Goal: Task Accomplishment & Management: Manage account settings

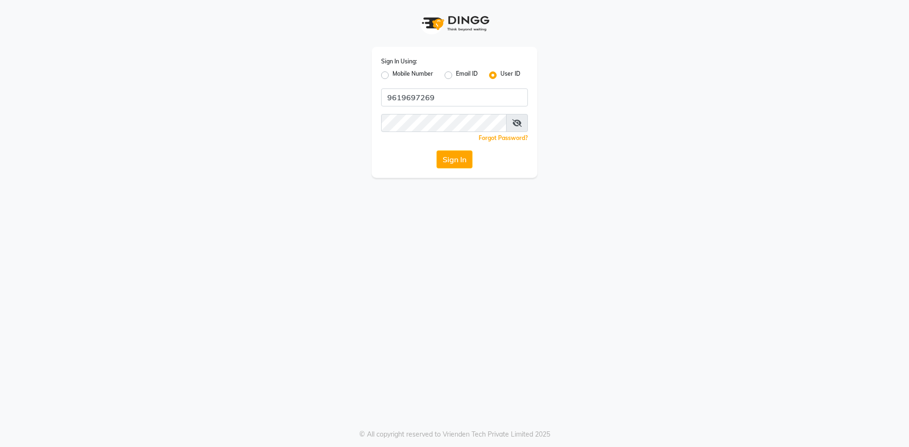
click at [392, 73] on label "Mobile Number" at bounding box center [412, 75] width 41 height 11
click at [392, 73] on input "Mobile Number" at bounding box center [395, 73] width 6 height 6
radio input "true"
radio input "false"
click at [456, 98] on input "Username" at bounding box center [470, 98] width 115 height 18
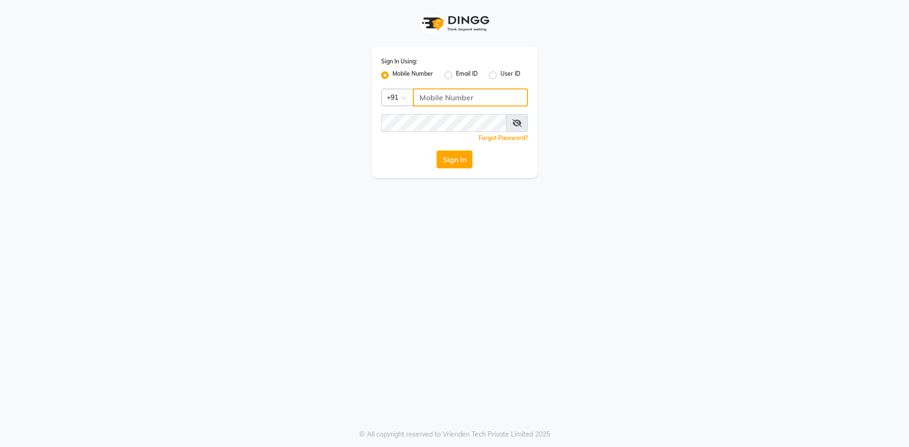
type input "9619697269"
click at [458, 161] on button "Sign In" at bounding box center [454, 160] width 36 height 18
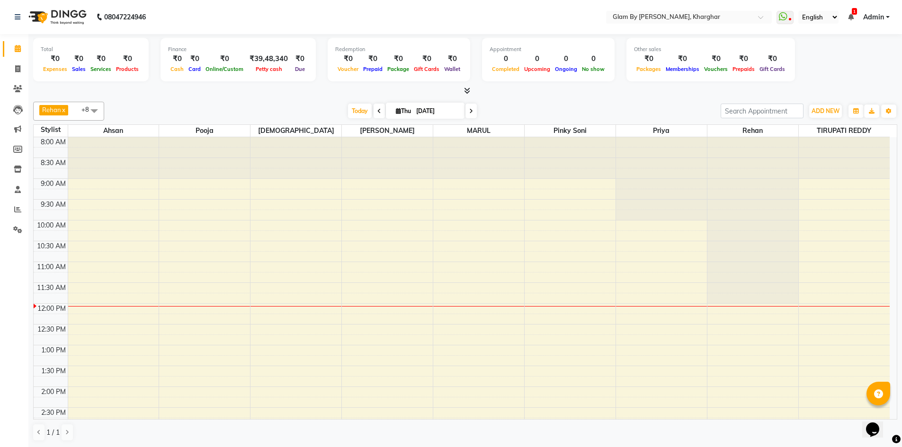
click at [377, 108] on icon at bounding box center [379, 111] width 4 height 6
type input "[DATE]"
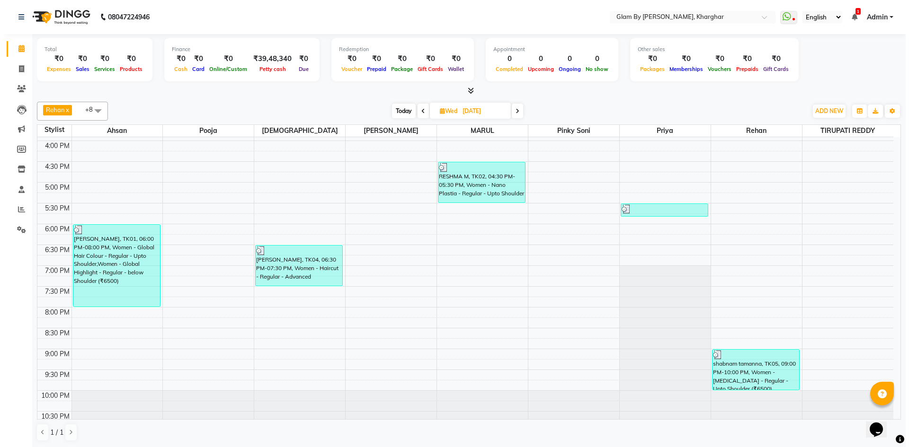
scroll to position [342, 0]
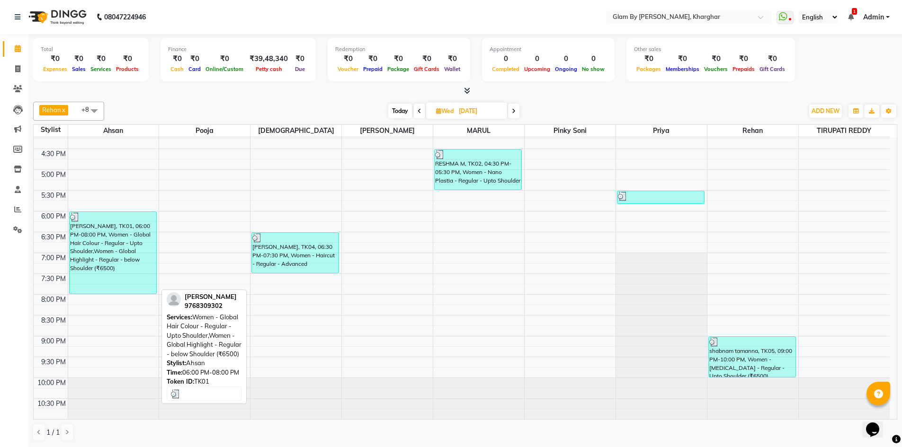
click at [128, 264] on div "[PERSON_NAME], TK01, 06:00 PM-08:00 PM, Women - Global Hair Colour - Regular - …" at bounding box center [113, 253] width 87 height 82
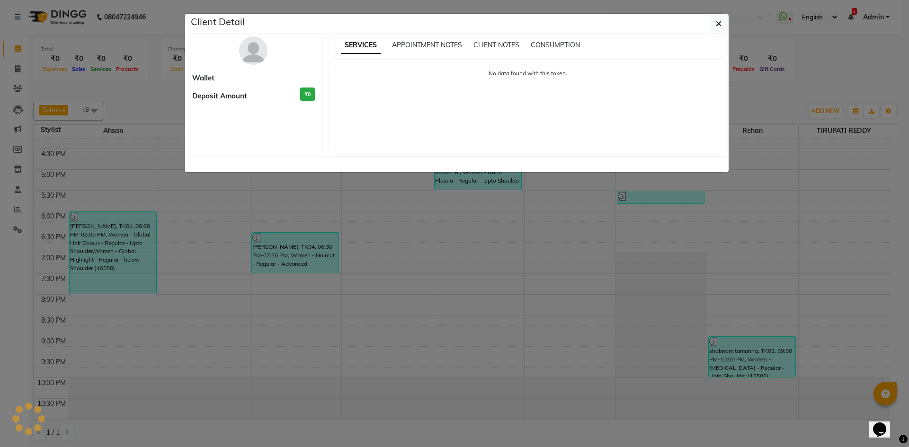
select select "3"
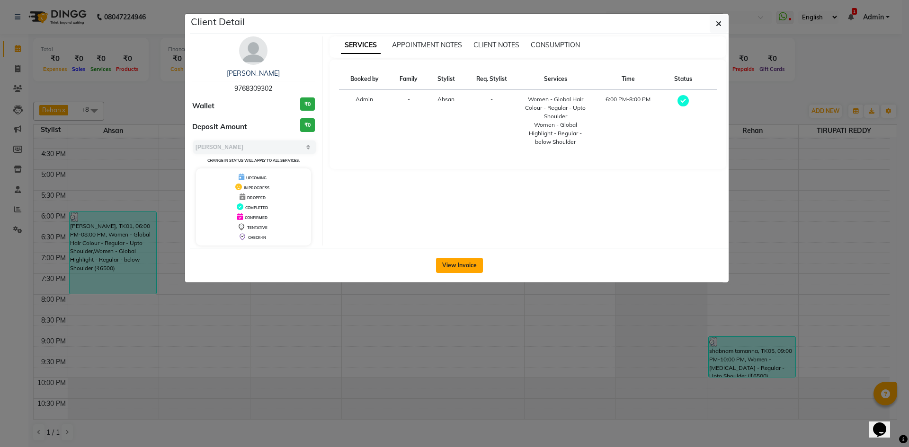
click at [459, 268] on button "View Invoice" at bounding box center [459, 265] width 47 height 15
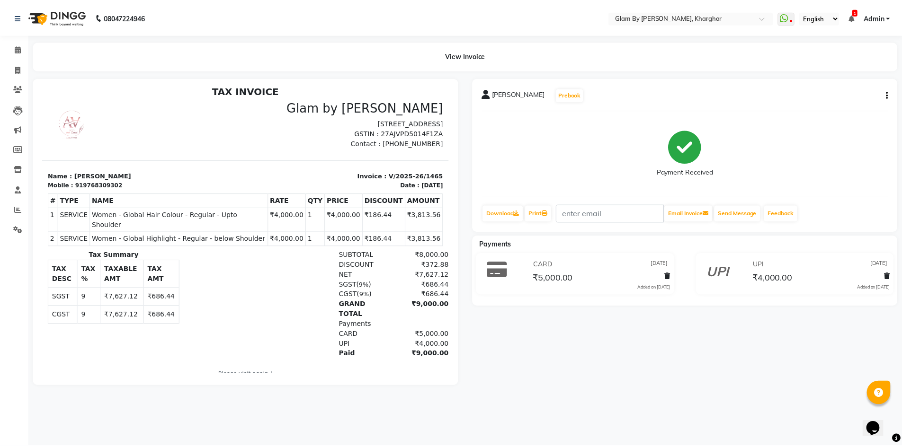
scroll to position [8, 0]
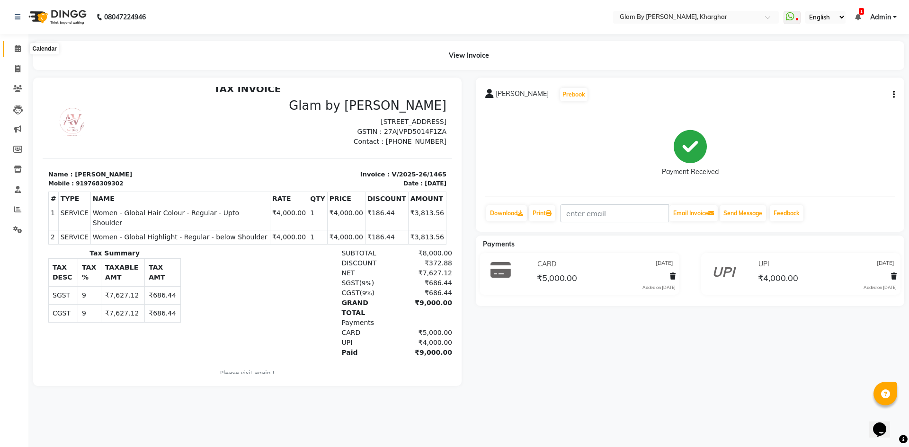
click at [15, 46] on icon at bounding box center [18, 48] width 6 height 7
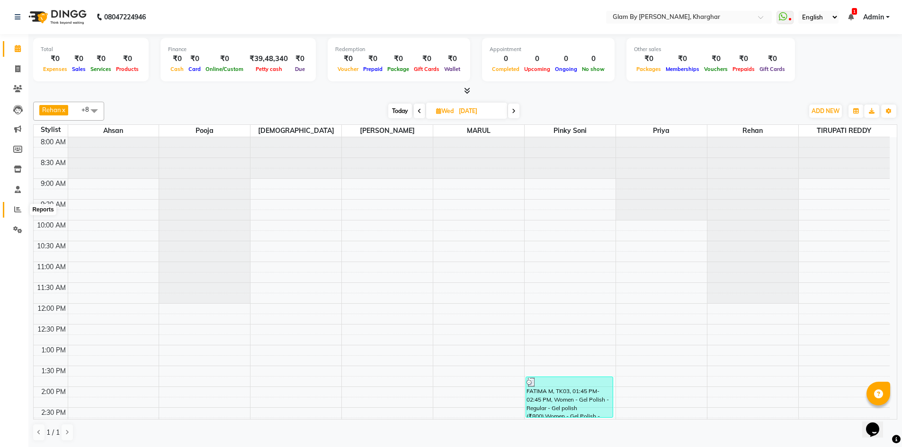
click at [15, 210] on icon at bounding box center [17, 209] width 7 height 7
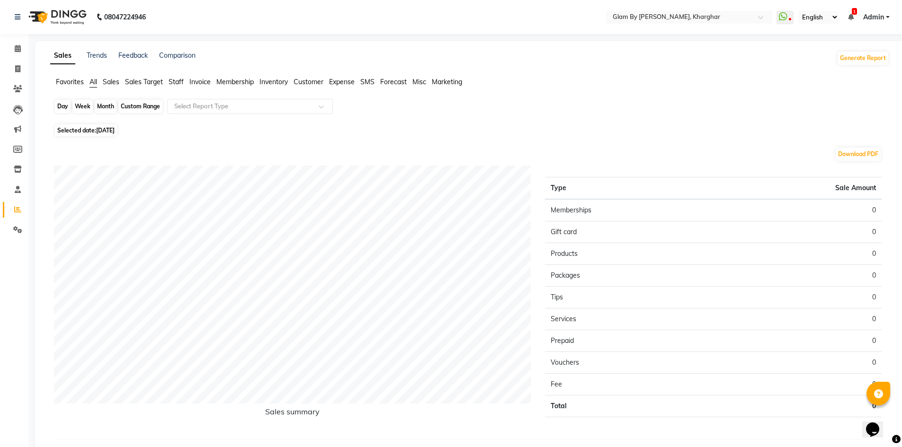
click at [63, 107] on div "Day" at bounding box center [63, 106] width 16 height 13
select select "9"
select select "2025"
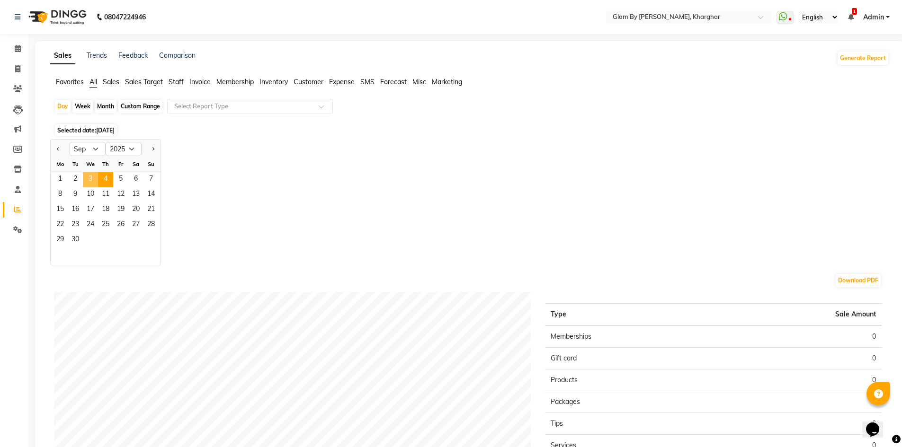
click at [93, 180] on span "3" at bounding box center [90, 179] width 15 height 15
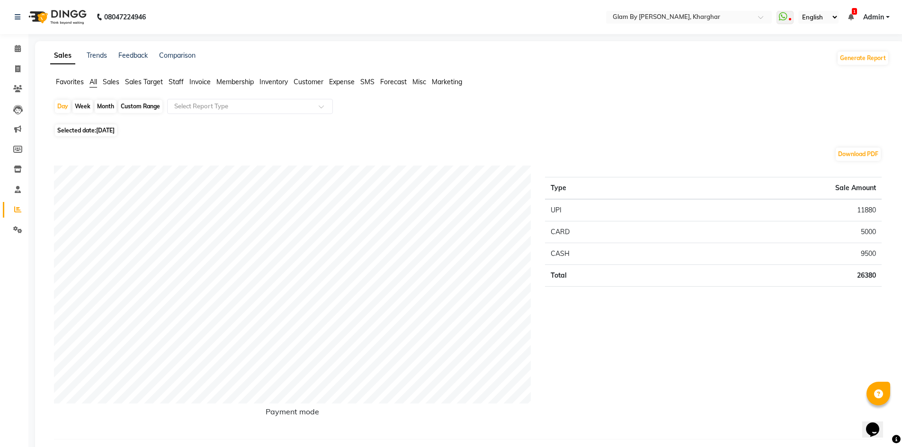
click at [105, 107] on div "Month" at bounding box center [106, 106] width 22 height 13
select select "9"
select select "2025"
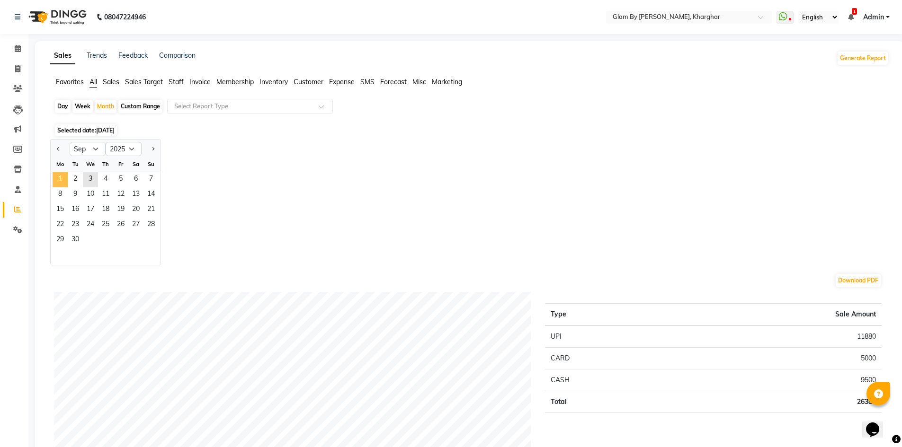
click at [62, 180] on span "1" at bounding box center [60, 179] width 15 height 15
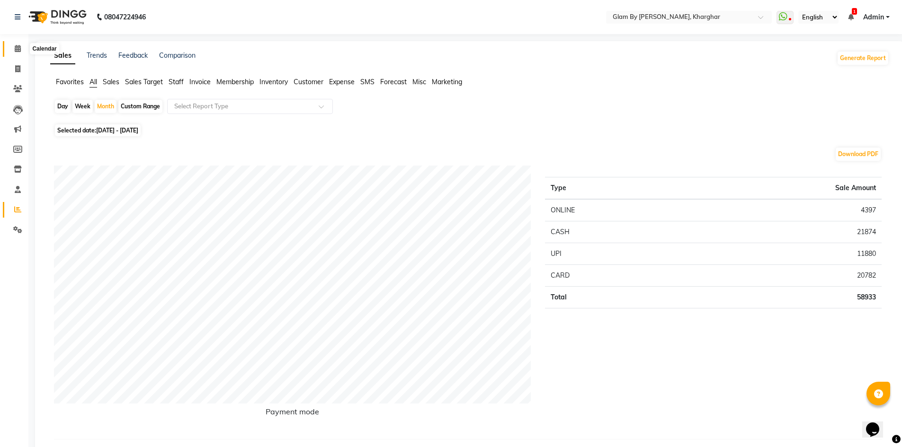
click at [16, 47] on icon at bounding box center [18, 48] width 6 height 7
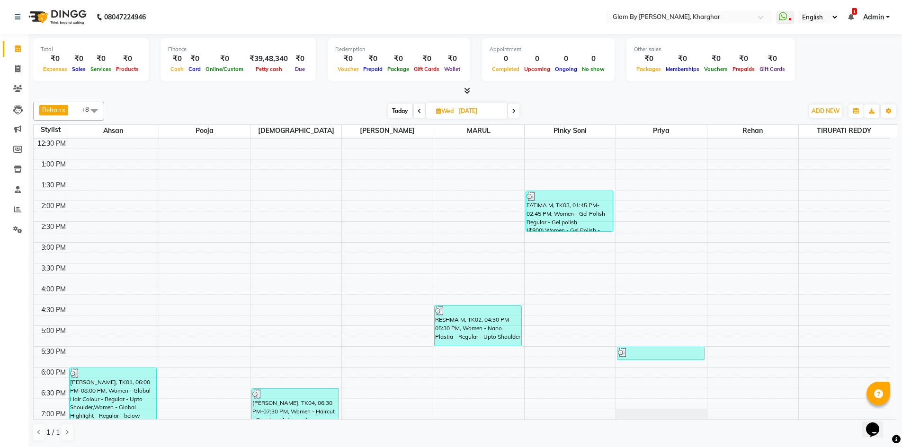
scroll to position [189, 0]
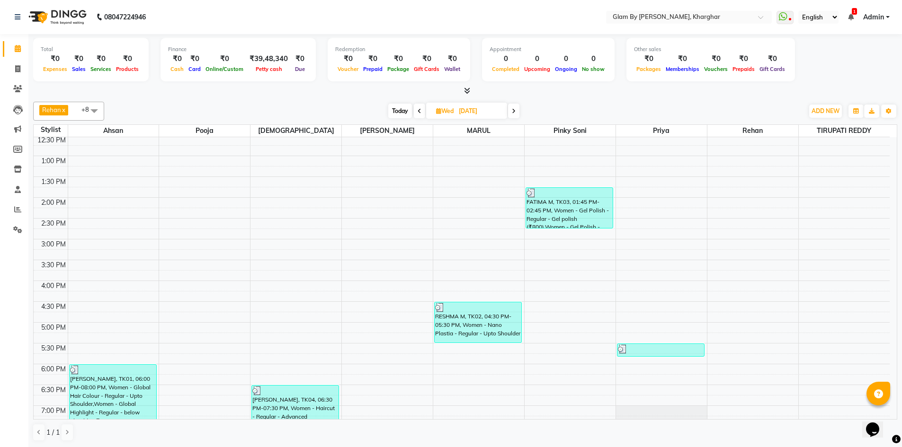
click at [399, 113] on span "Today" at bounding box center [400, 111] width 24 height 15
type input "[DATE]"
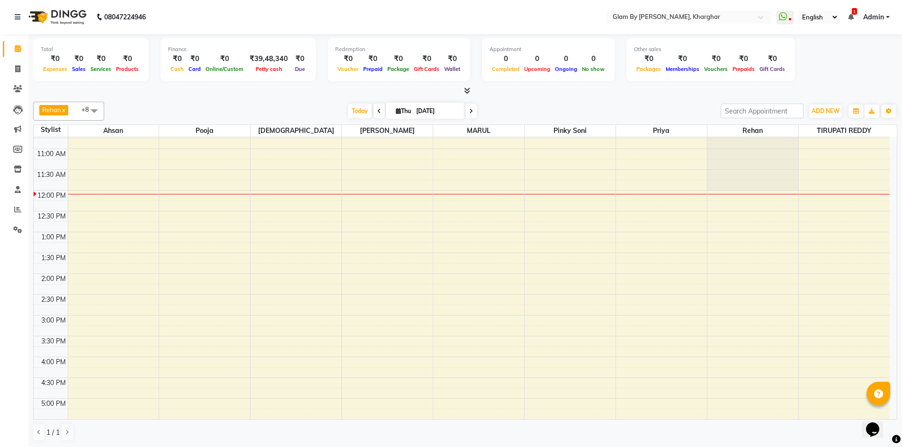
scroll to position [58, 0]
